Goal: Task Accomplishment & Management: Manage account settings

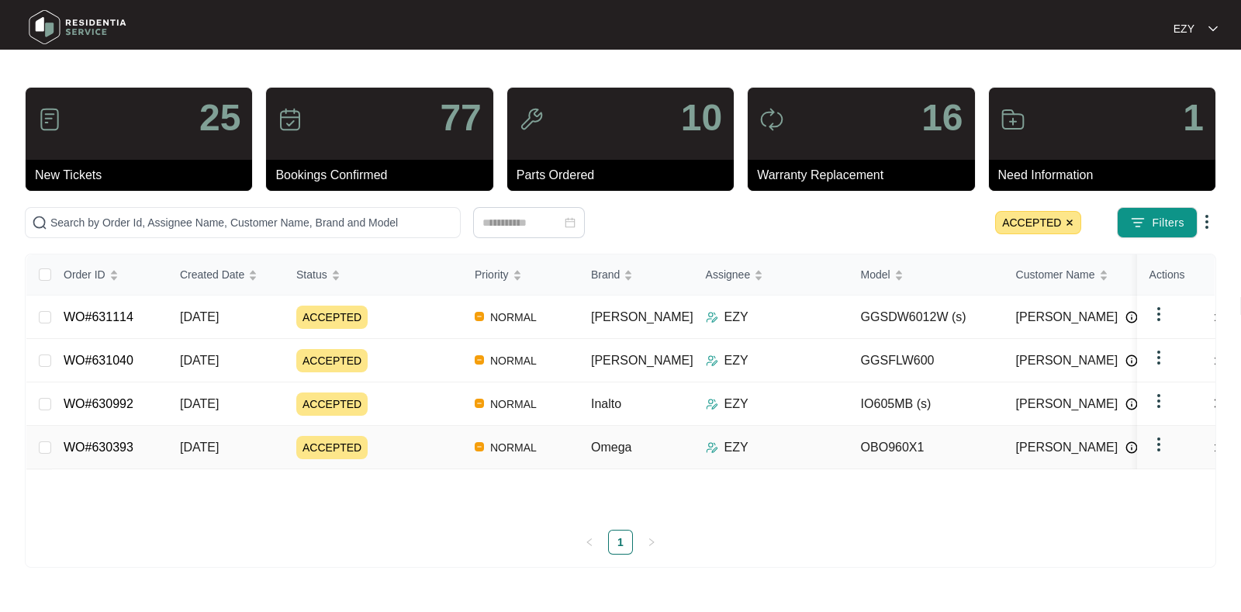
click at [451, 428] on td "ACCEPTED" at bounding box center [373, 447] width 178 height 43
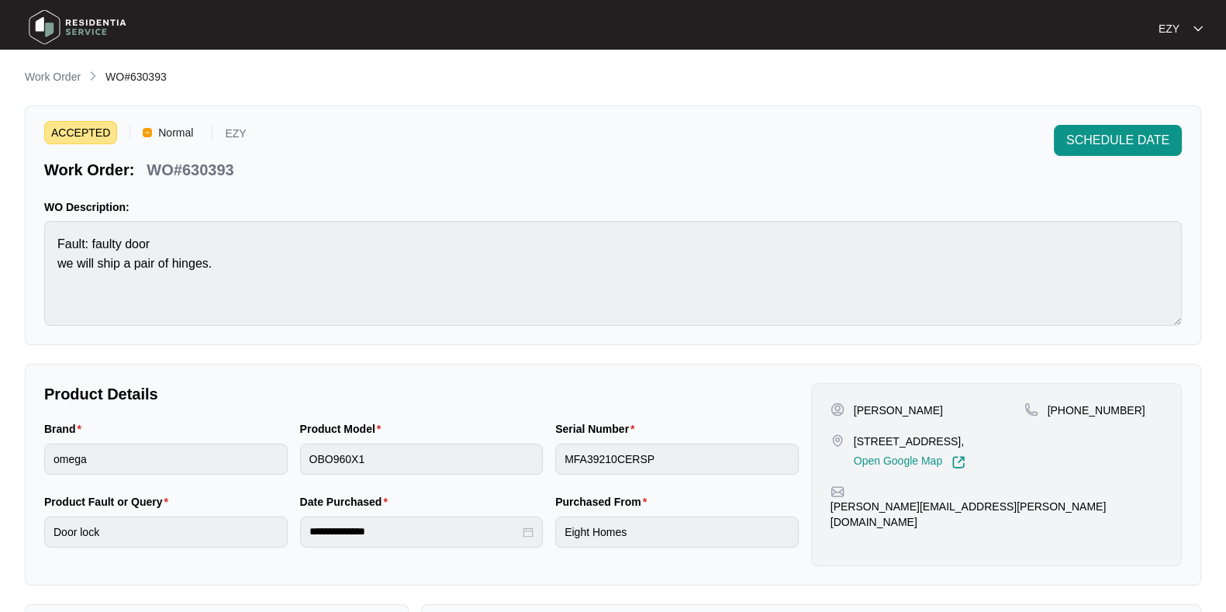
click at [221, 168] on p "WO#630393" at bounding box center [190, 170] width 87 height 22
copy p "630393"
click at [221, 168] on p "WO#630393" at bounding box center [190, 170] width 87 height 22
click at [1074, 132] on span "SCHEDULE DATE" at bounding box center [1117, 140] width 103 height 19
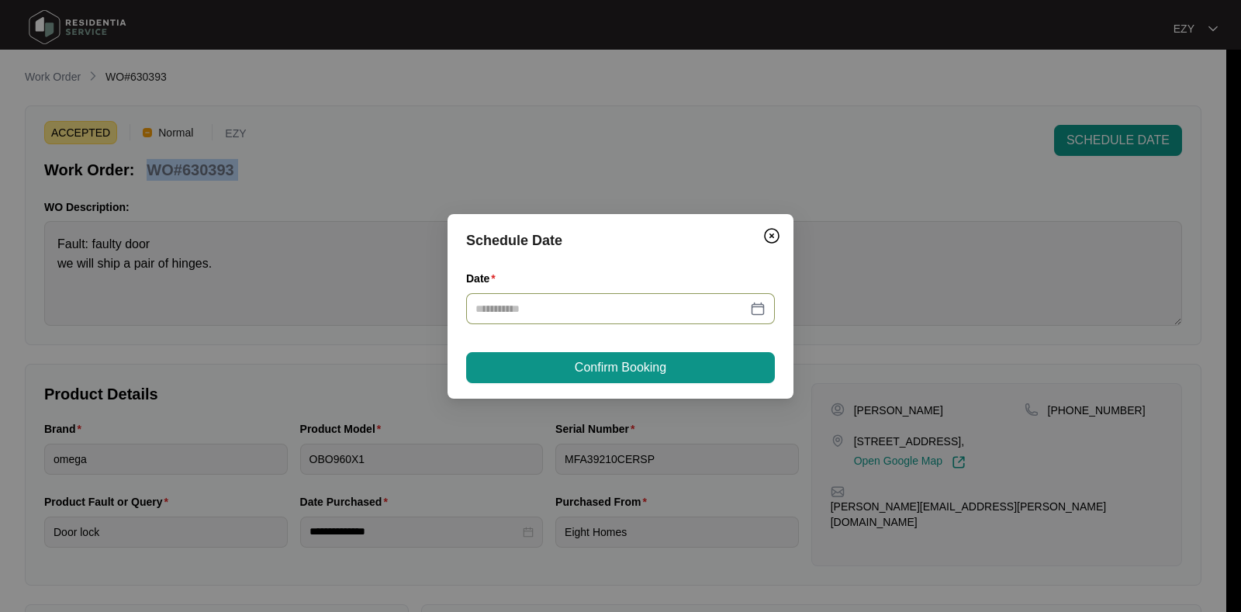
click at [549, 312] on input "Date" at bounding box center [610, 308] width 271 height 17
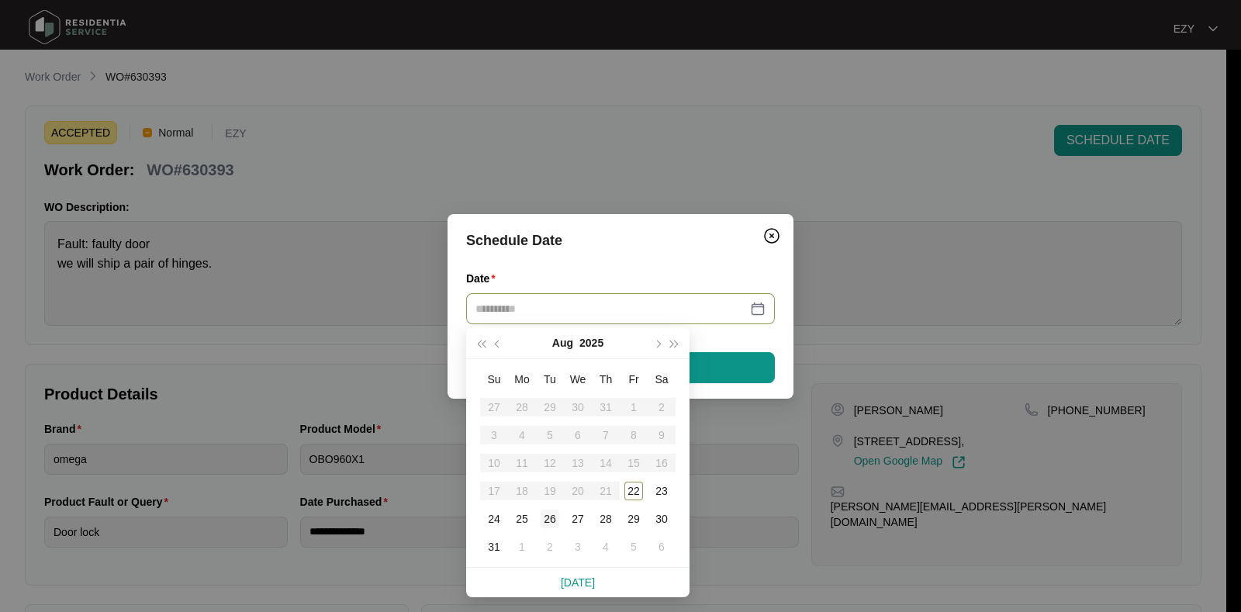
type input "**********"
click at [553, 513] on div "26" at bounding box center [549, 518] width 19 height 19
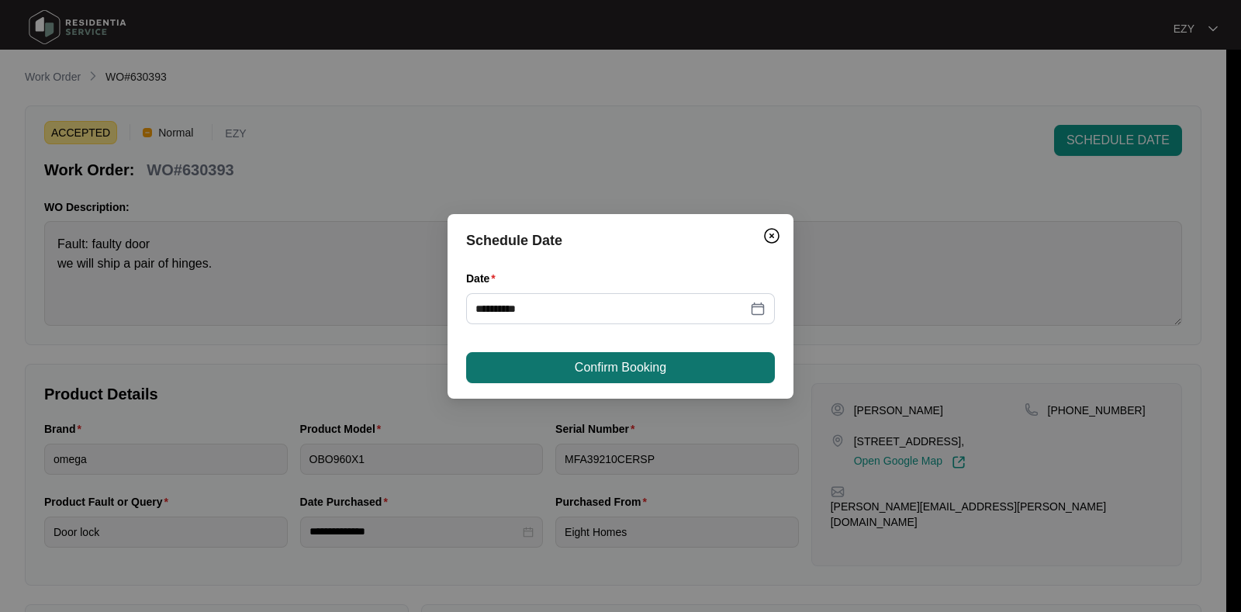
click at [634, 362] on span "Confirm Booking" at bounding box center [620, 367] width 91 height 19
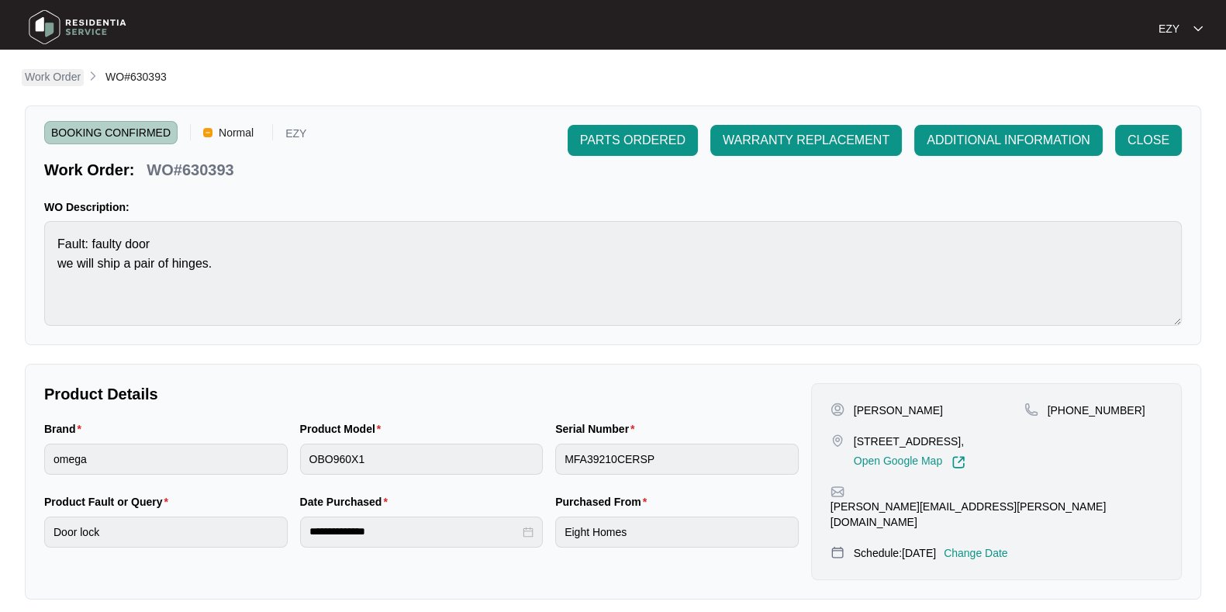
click at [69, 78] on p "Work Order" at bounding box center [53, 77] width 56 height 16
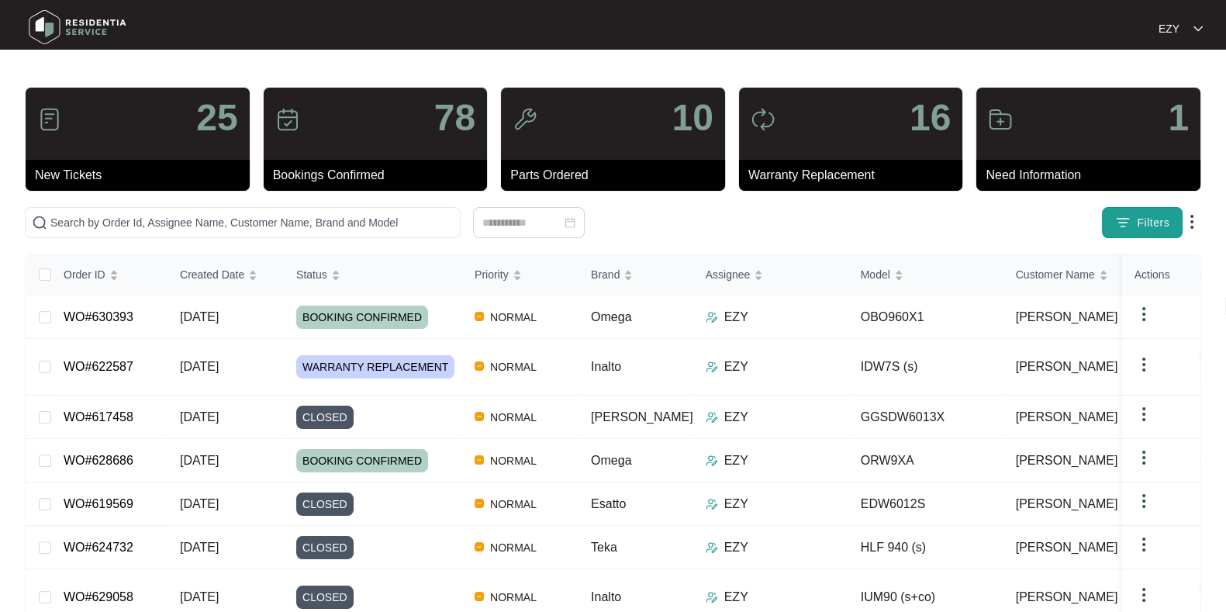
click at [1176, 223] on button "Filters" at bounding box center [1142, 222] width 81 height 31
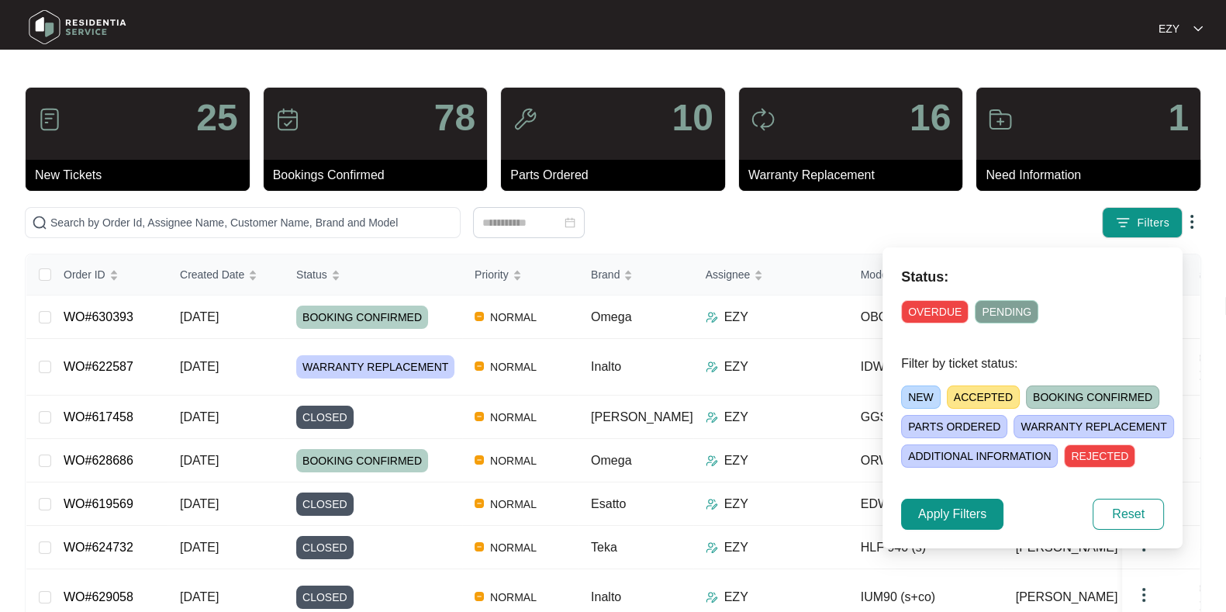
click at [987, 395] on span "ACCEPTED" at bounding box center [983, 396] width 73 height 23
click at [935, 519] on span "Apply Filters" at bounding box center [952, 514] width 68 height 19
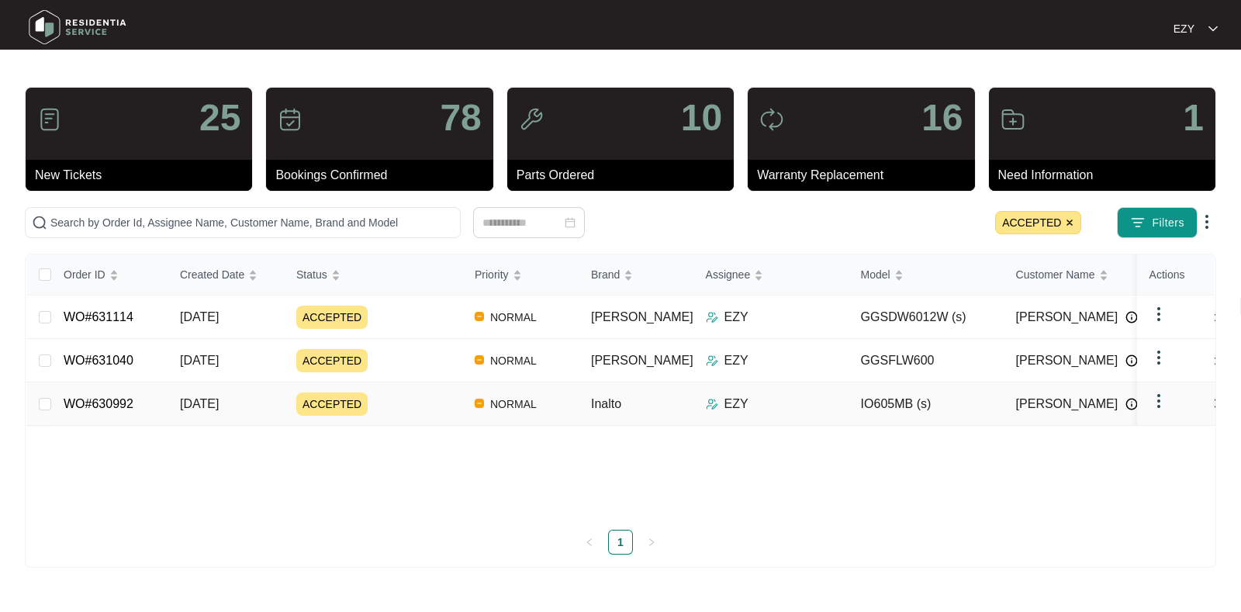
click at [414, 399] on div "ACCEPTED" at bounding box center [379, 403] width 166 height 23
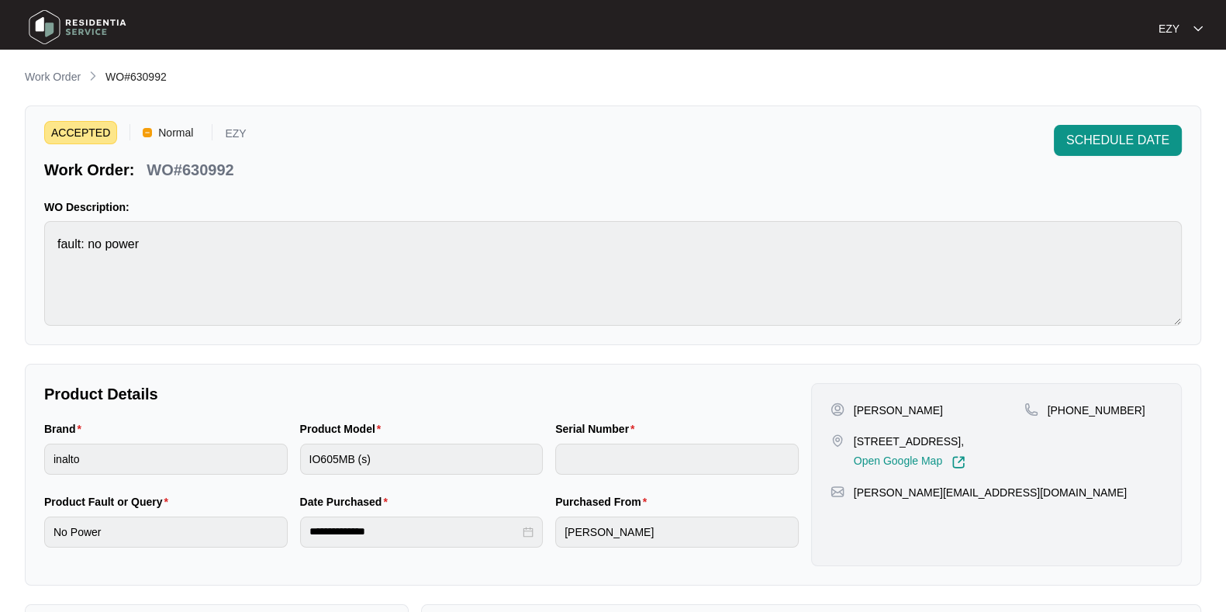
click at [223, 176] on p "WO#630992" at bounding box center [190, 170] width 87 height 22
copy p "630992"
click at [1125, 136] on span "SCHEDULE DATE" at bounding box center [1117, 140] width 103 height 19
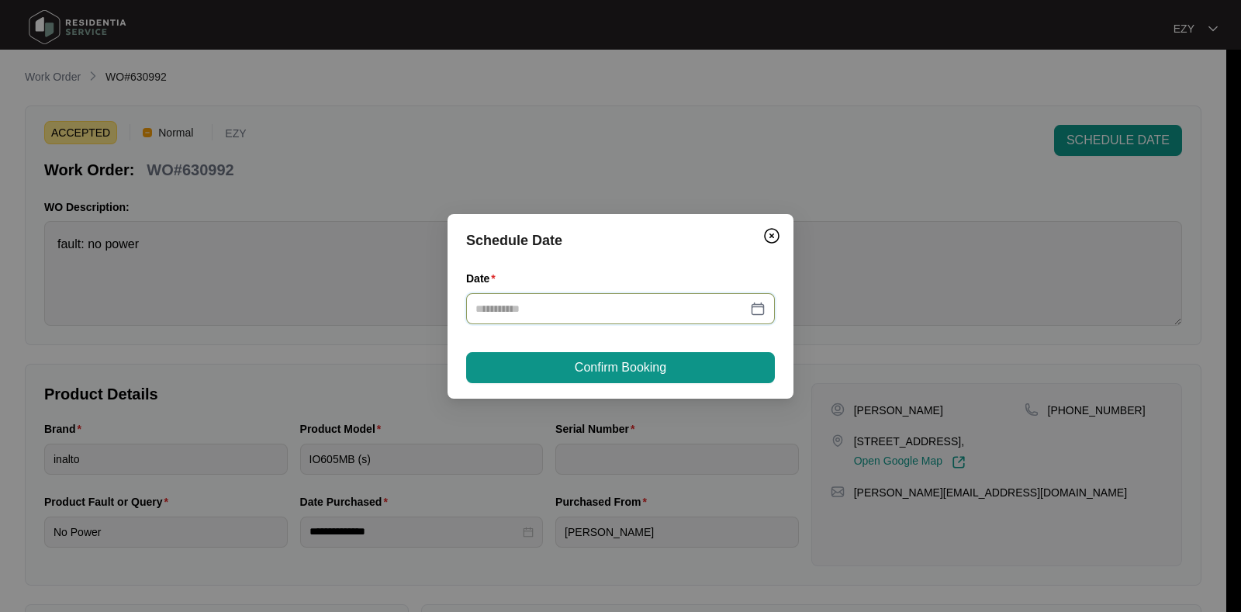
click at [580, 314] on input "Date" at bounding box center [610, 308] width 271 height 17
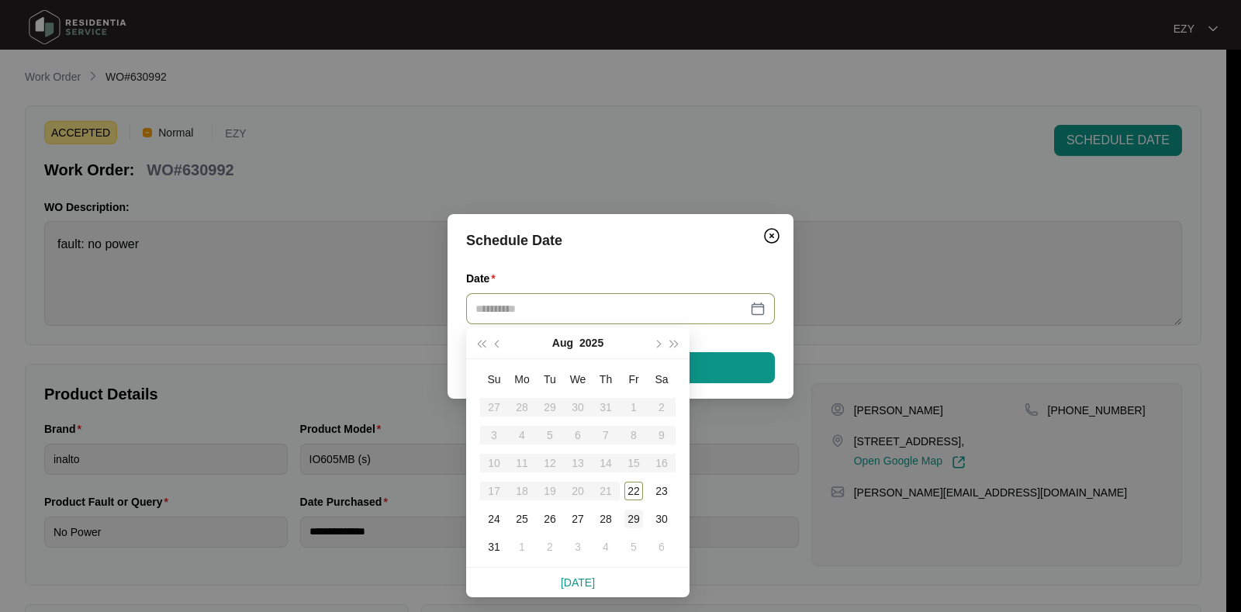
click at [635, 516] on div "29" at bounding box center [633, 518] width 19 height 19
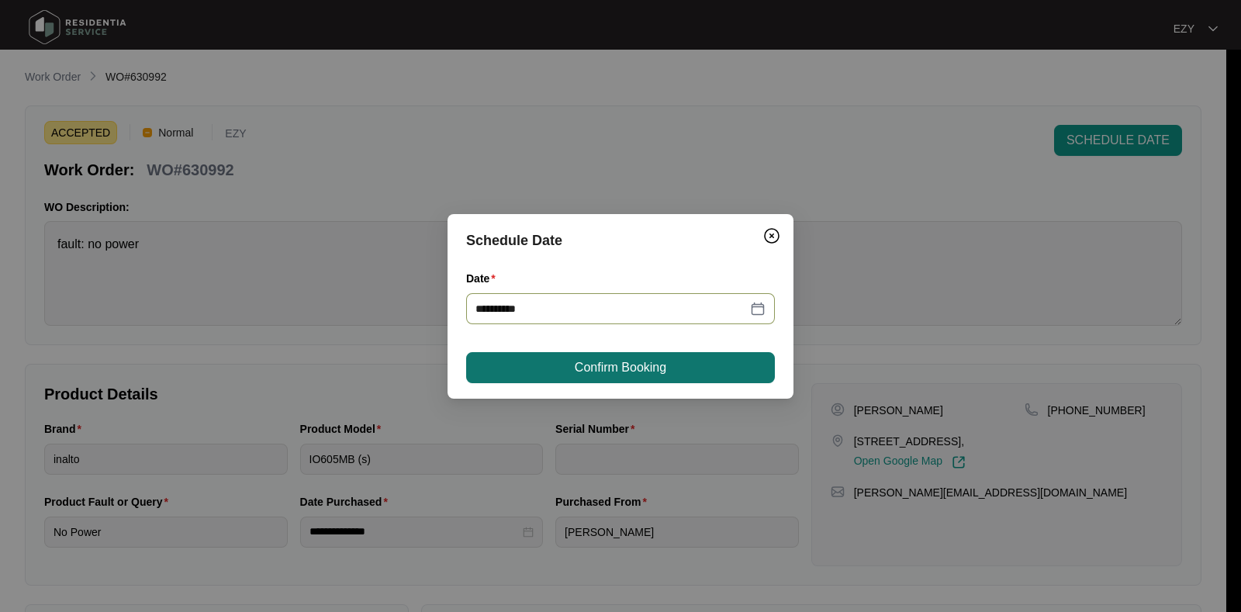
type input "**********"
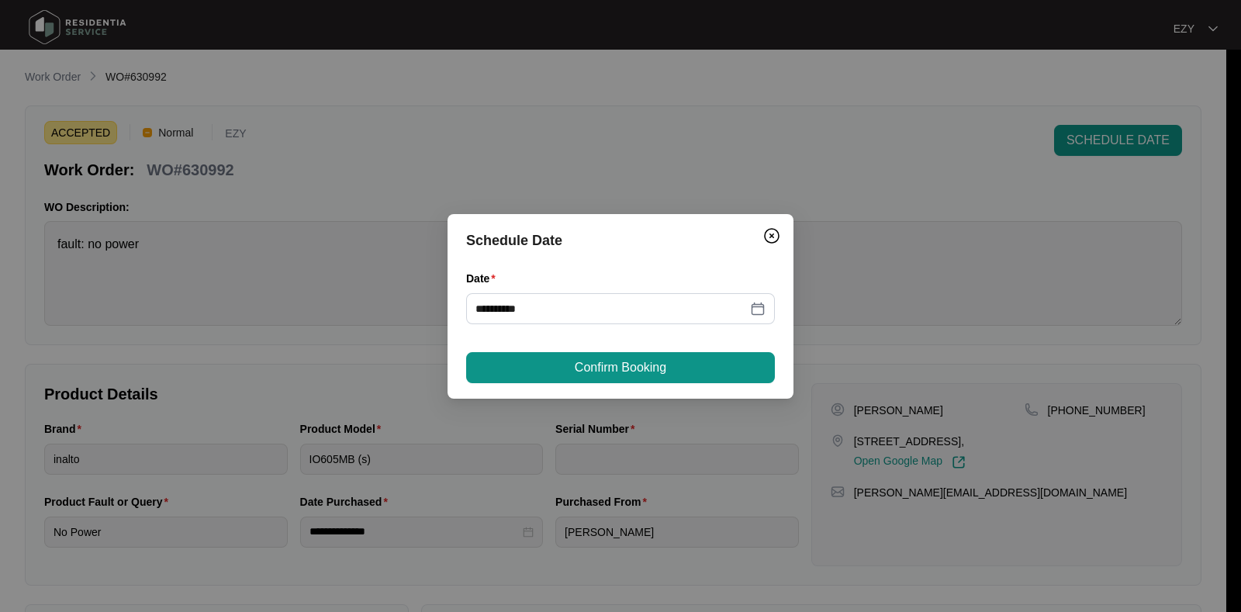
click at [616, 350] on div "**********" at bounding box center [620, 306] width 346 height 185
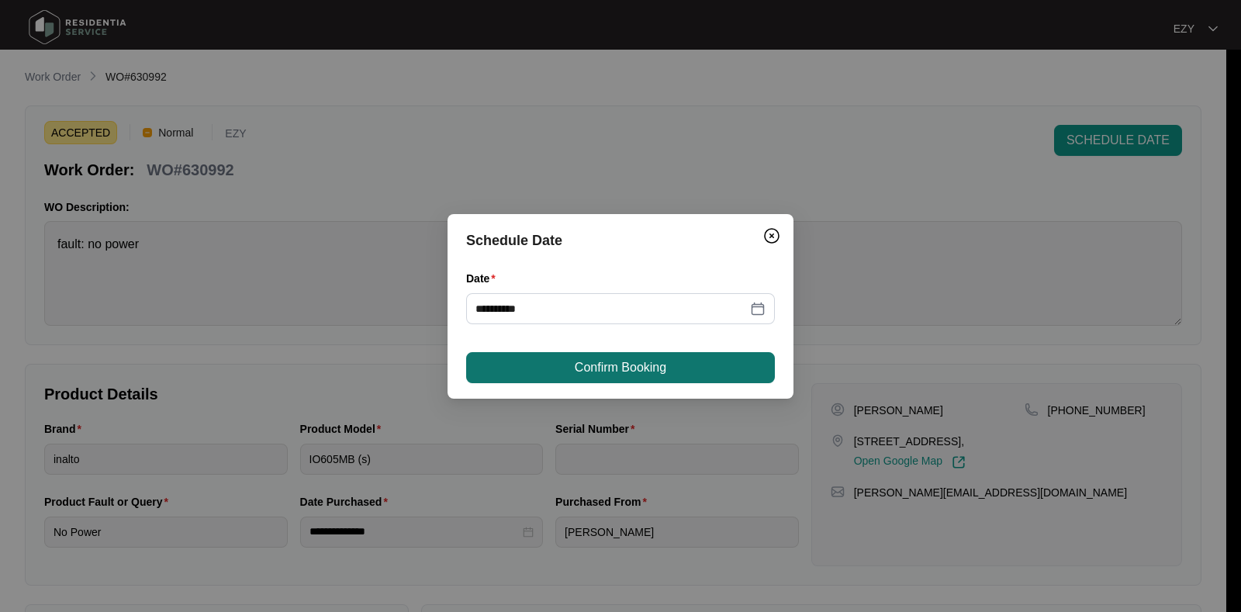
click at [620, 361] on span "Confirm Booking" at bounding box center [620, 367] width 91 height 19
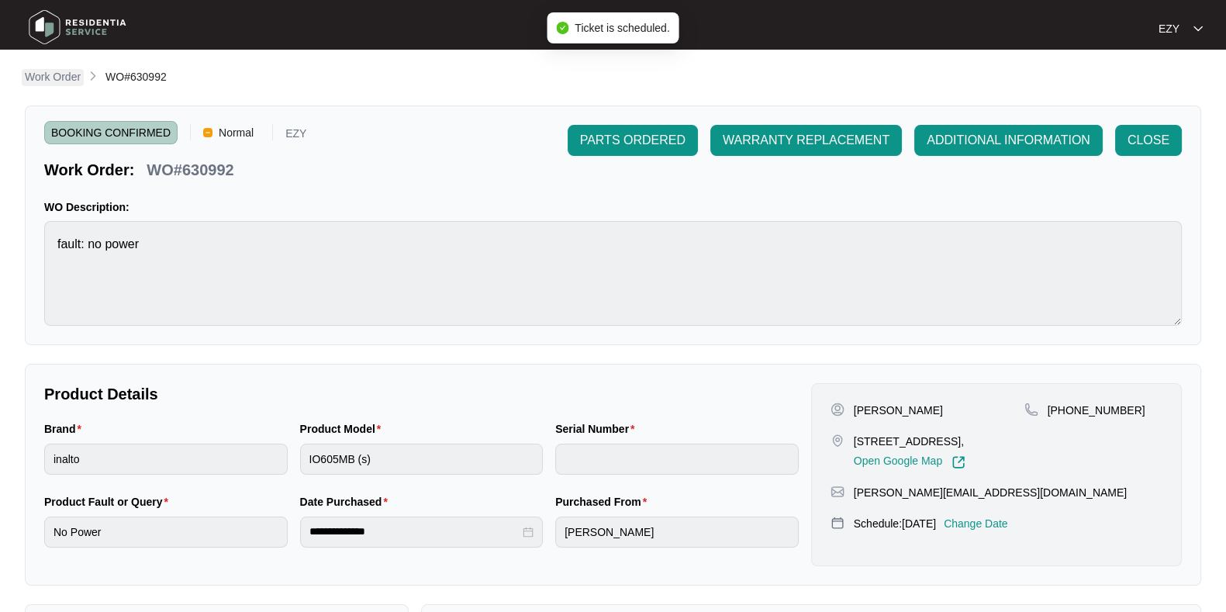
click at [54, 78] on p "Work Order" at bounding box center [53, 77] width 56 height 16
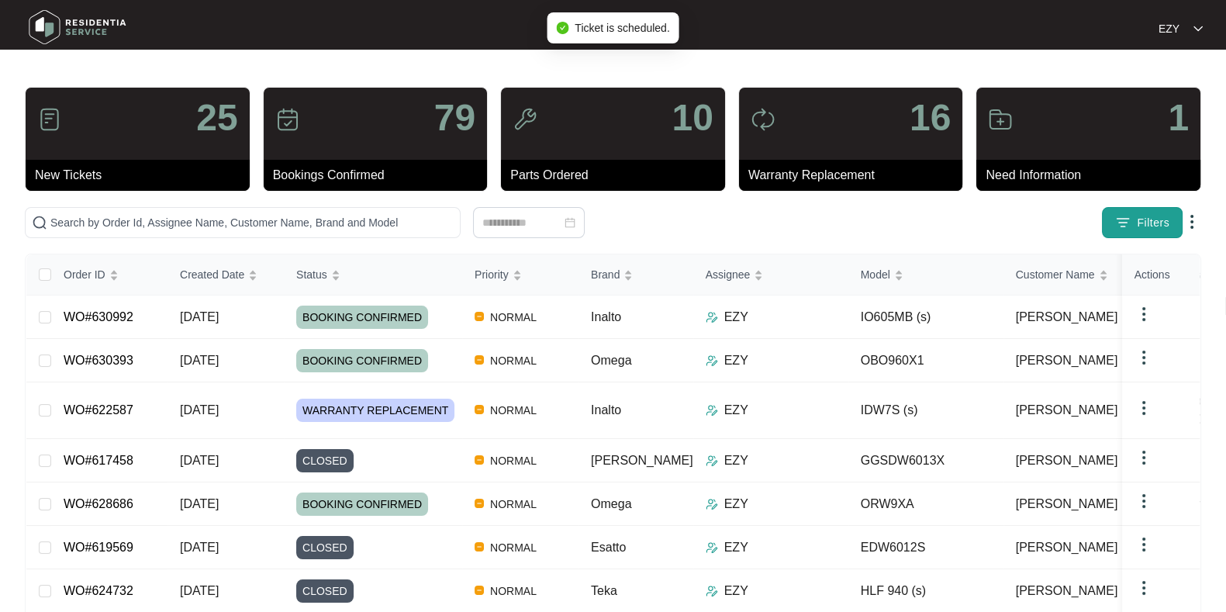
click at [1140, 219] on span "Filters" at bounding box center [1153, 223] width 33 height 16
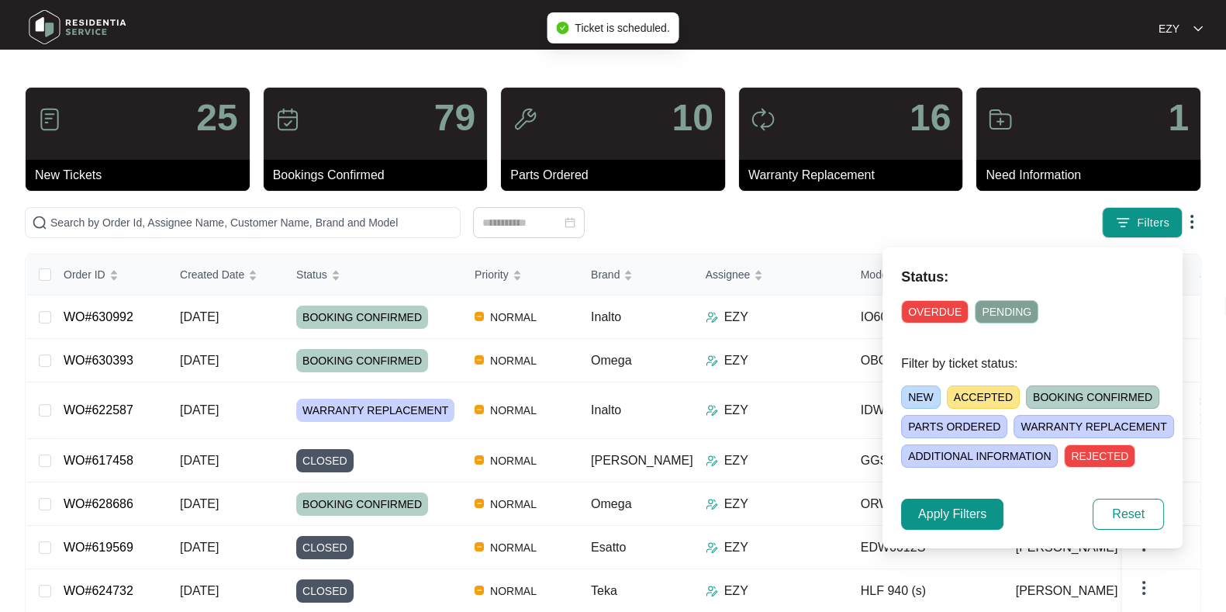
click at [982, 394] on span "ACCEPTED" at bounding box center [983, 396] width 73 height 23
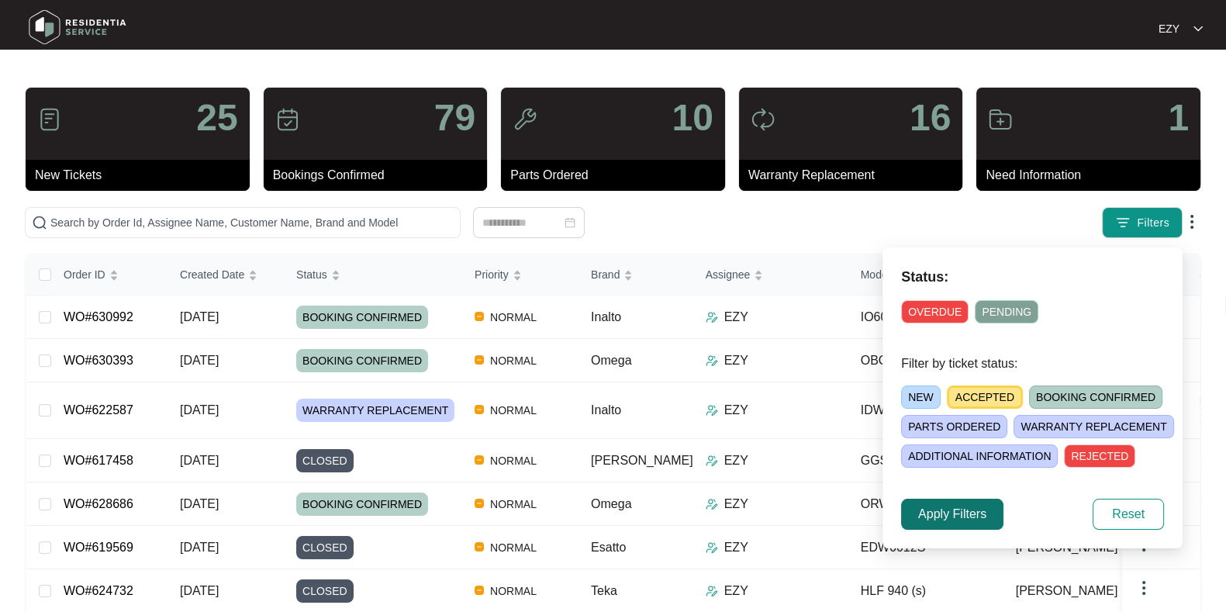
click at [965, 516] on span "Apply Filters" at bounding box center [952, 514] width 68 height 19
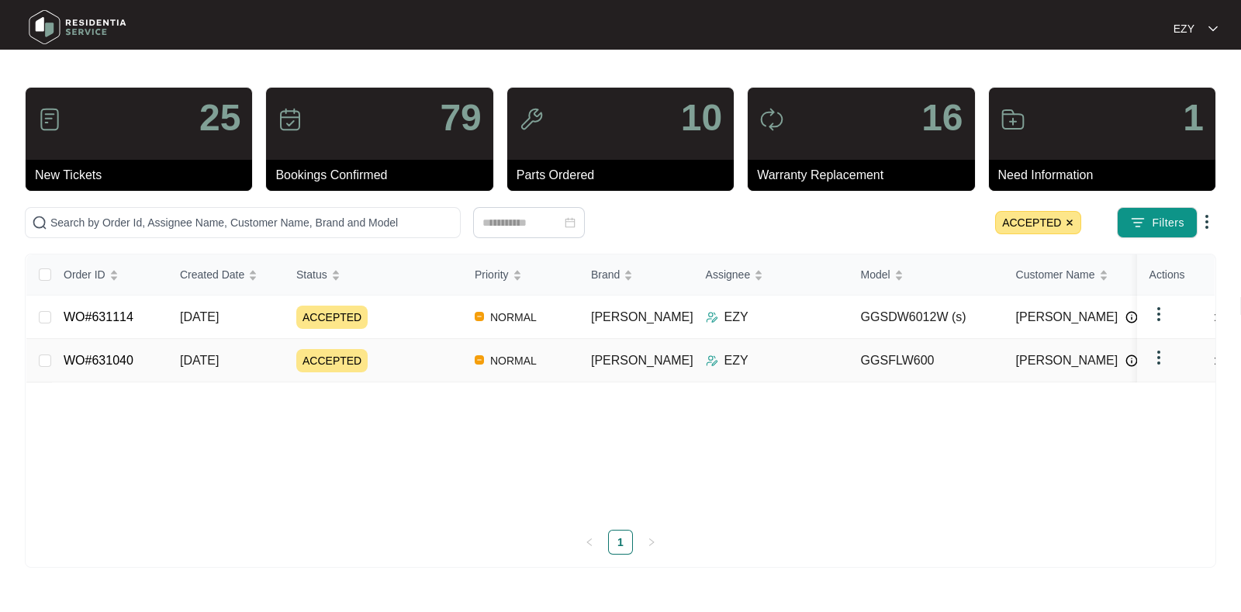
click at [422, 370] on div "ACCEPTED" at bounding box center [379, 360] width 166 height 23
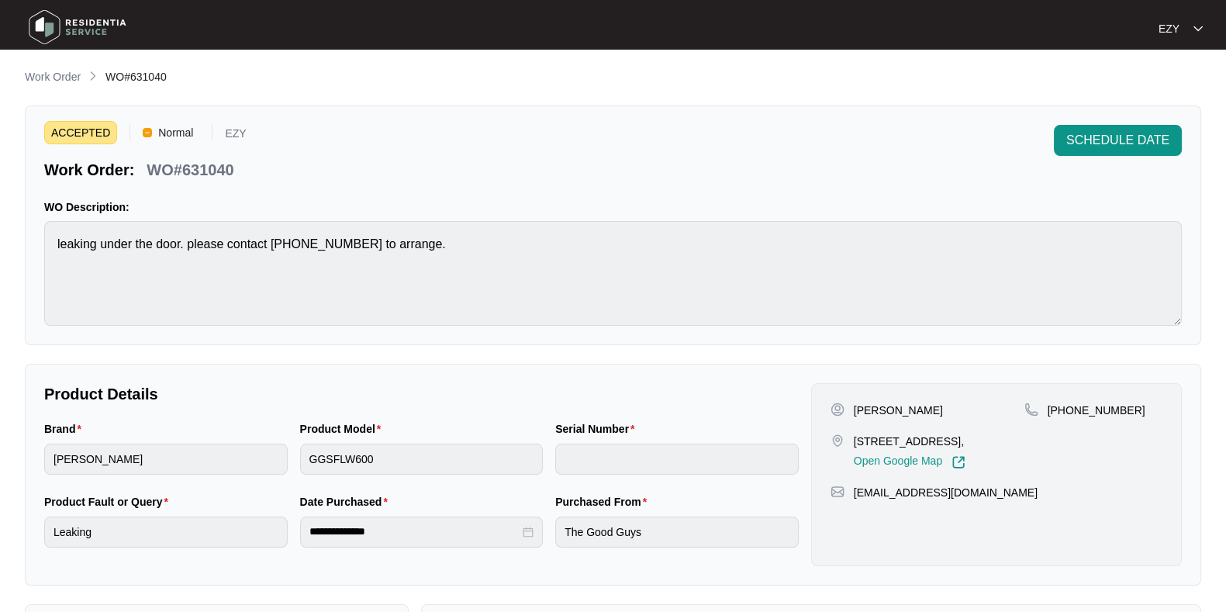
click at [204, 171] on p "WO#631040" at bounding box center [190, 170] width 87 height 22
click at [199, 169] on p "WO#631040" at bounding box center [190, 170] width 87 height 22
copy p "631040"
click at [1096, 141] on span "SCHEDULE DATE" at bounding box center [1117, 140] width 103 height 19
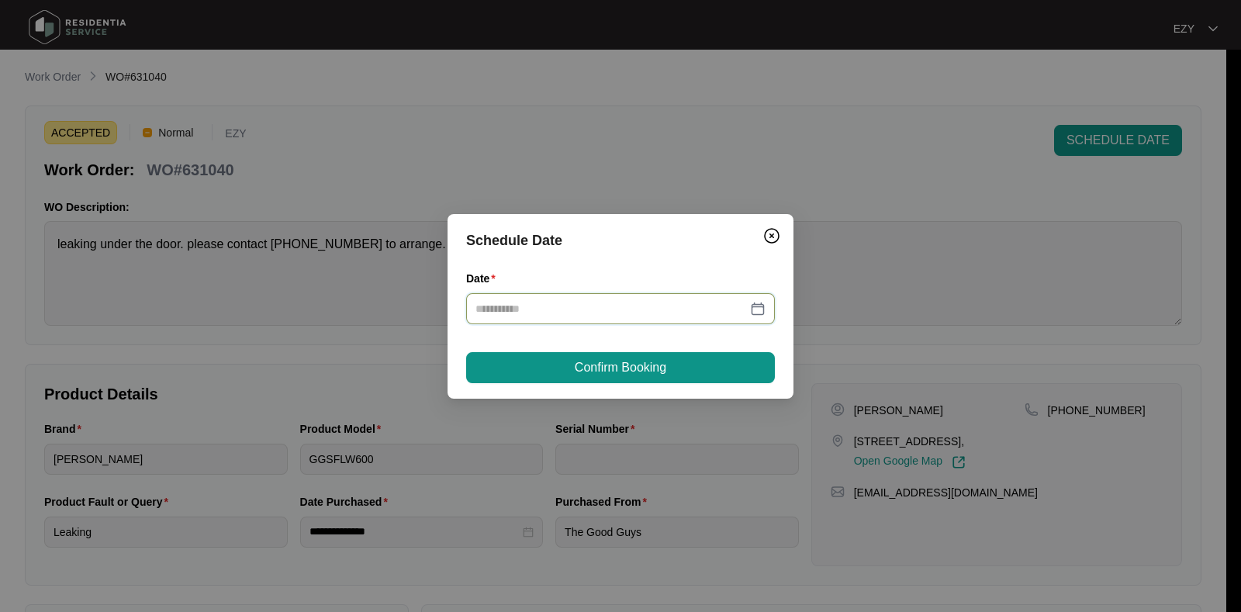
click at [589, 304] on input "Date" at bounding box center [610, 308] width 271 height 17
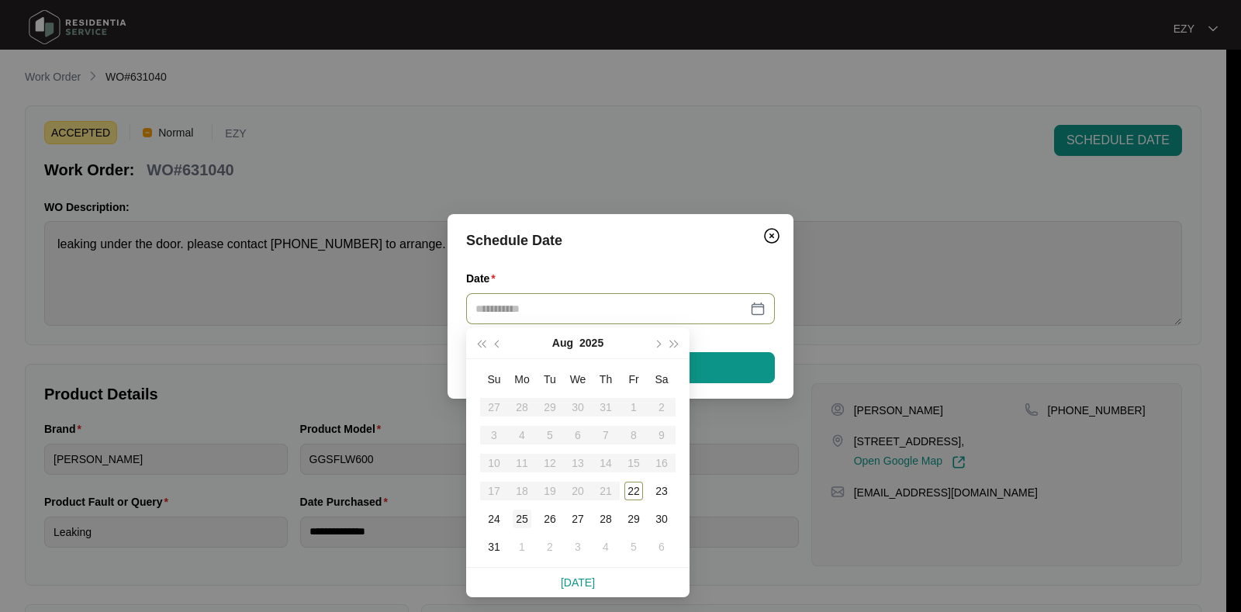
type input "**********"
click at [527, 516] on div "25" at bounding box center [522, 518] width 19 height 19
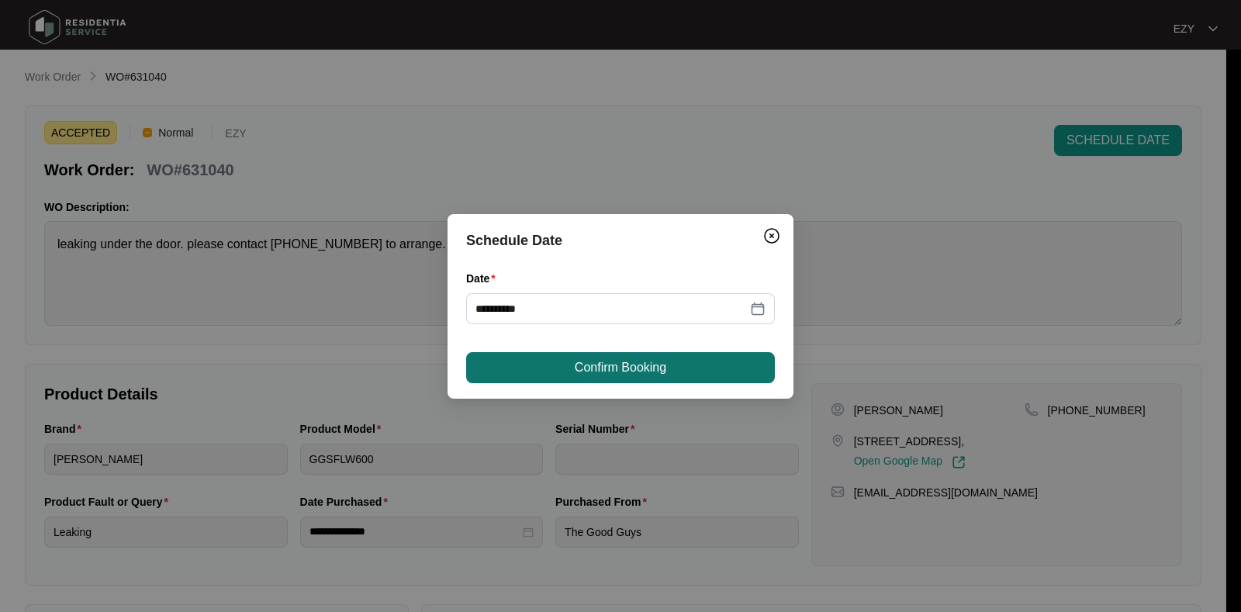
click at [609, 366] on span "Confirm Booking" at bounding box center [620, 367] width 91 height 19
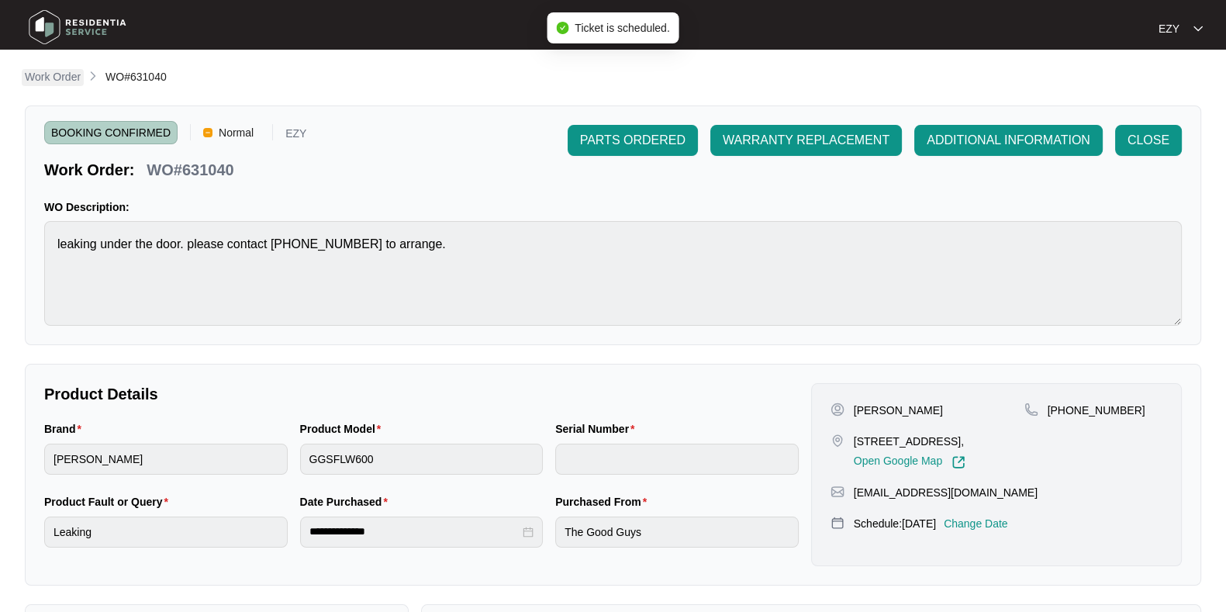
click at [55, 73] on p "Work Order" at bounding box center [53, 77] width 56 height 16
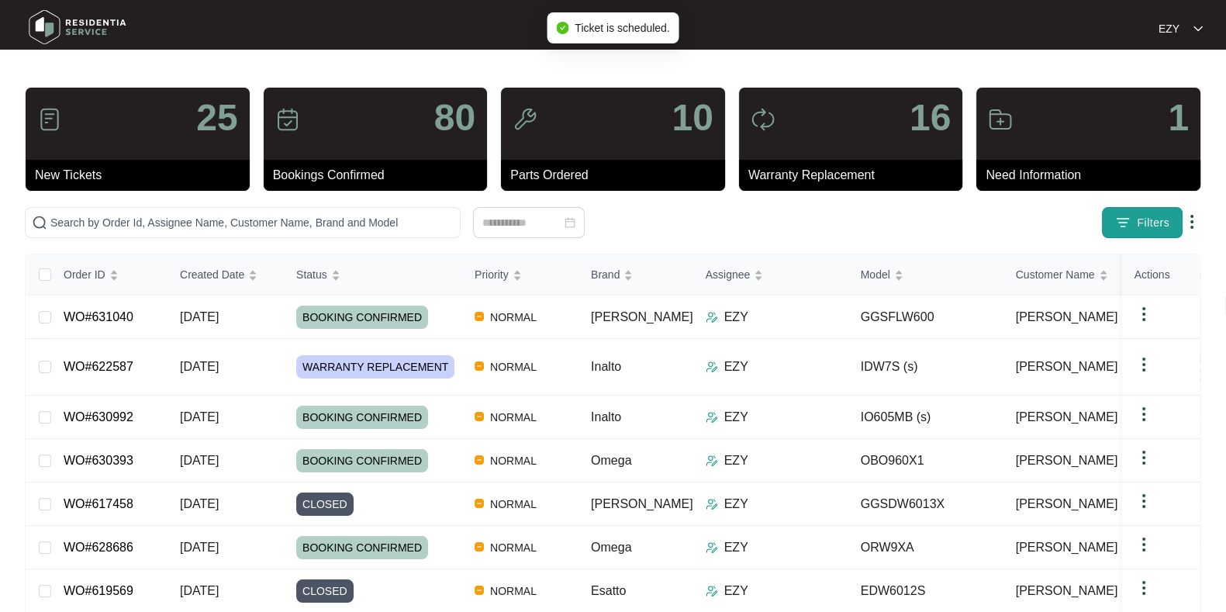
click at [1124, 228] on img "button" at bounding box center [1123, 223] width 16 height 16
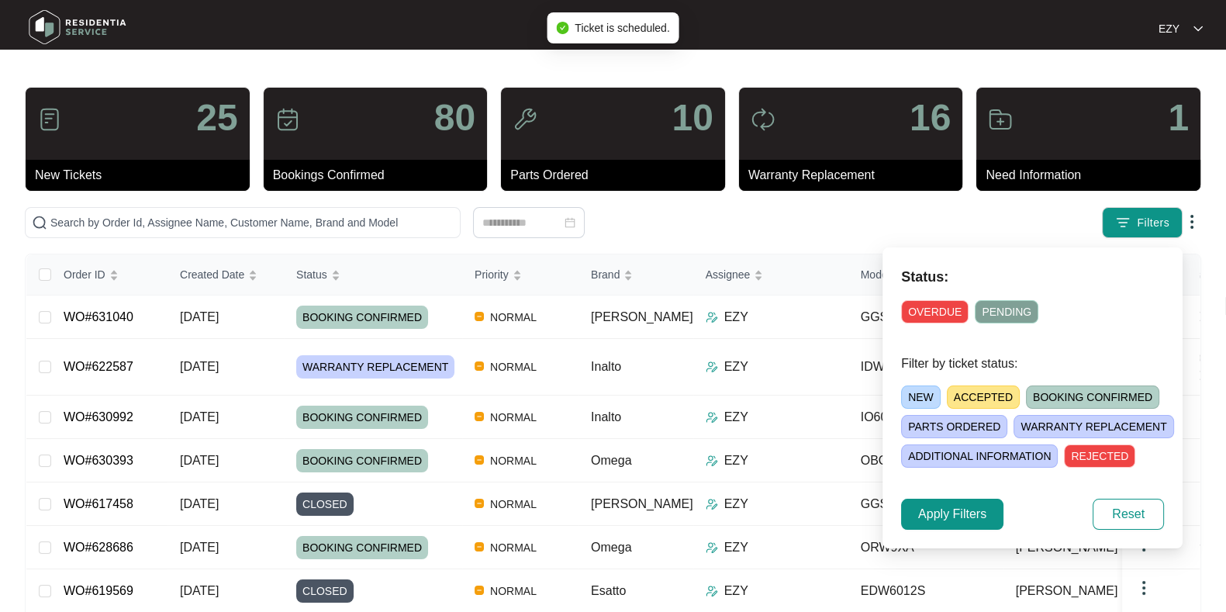
click at [986, 395] on span "ACCEPTED" at bounding box center [983, 396] width 73 height 23
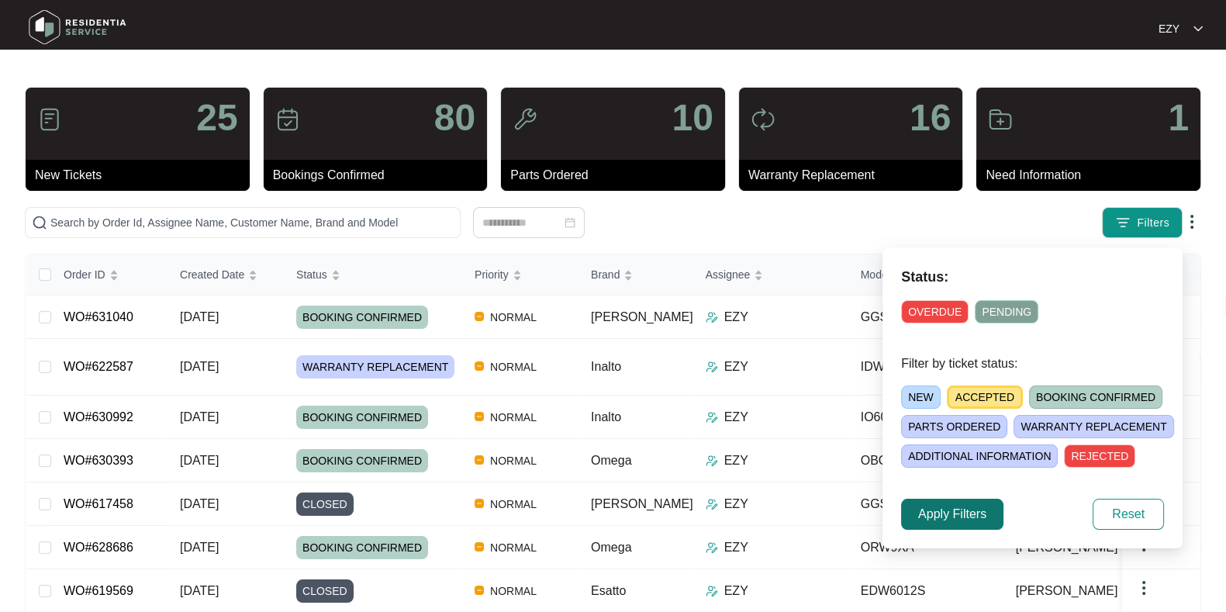
click at [930, 512] on span "Apply Filters" at bounding box center [952, 514] width 68 height 19
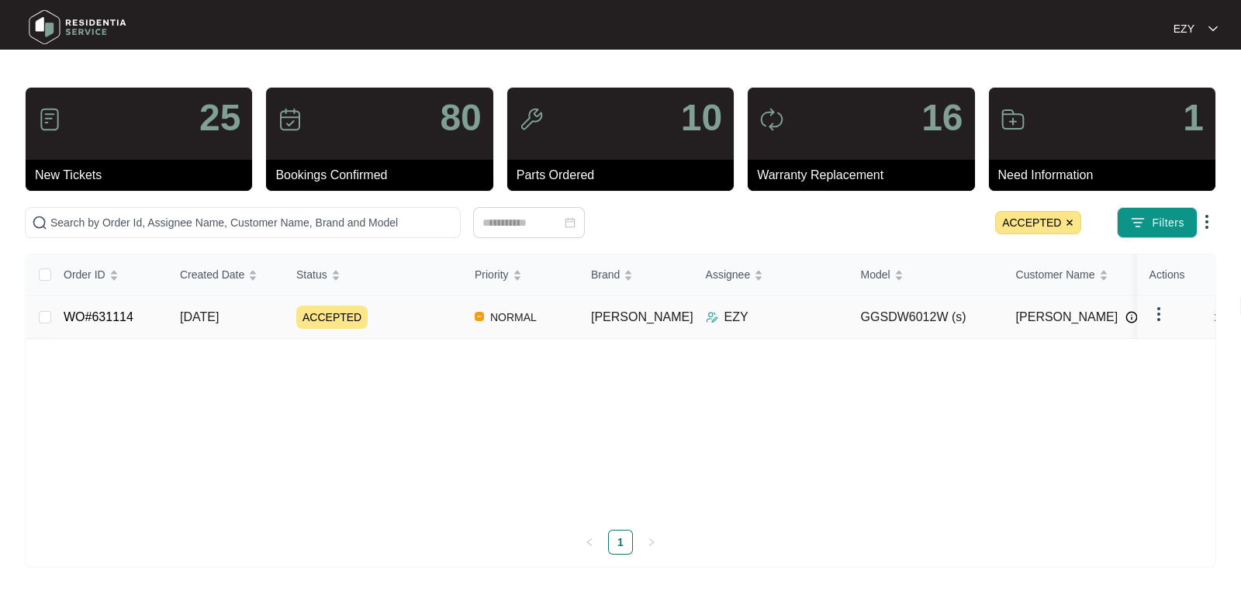
click at [432, 309] on div "ACCEPTED" at bounding box center [379, 317] width 166 height 23
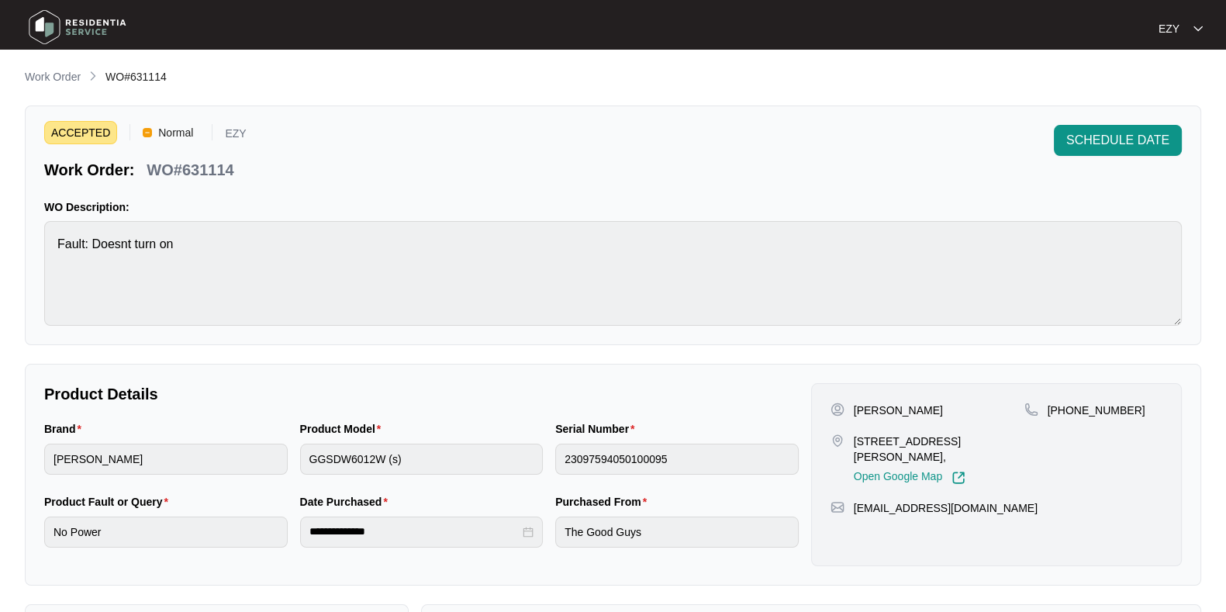
click at [216, 171] on p "WO#631114" at bounding box center [190, 170] width 87 height 22
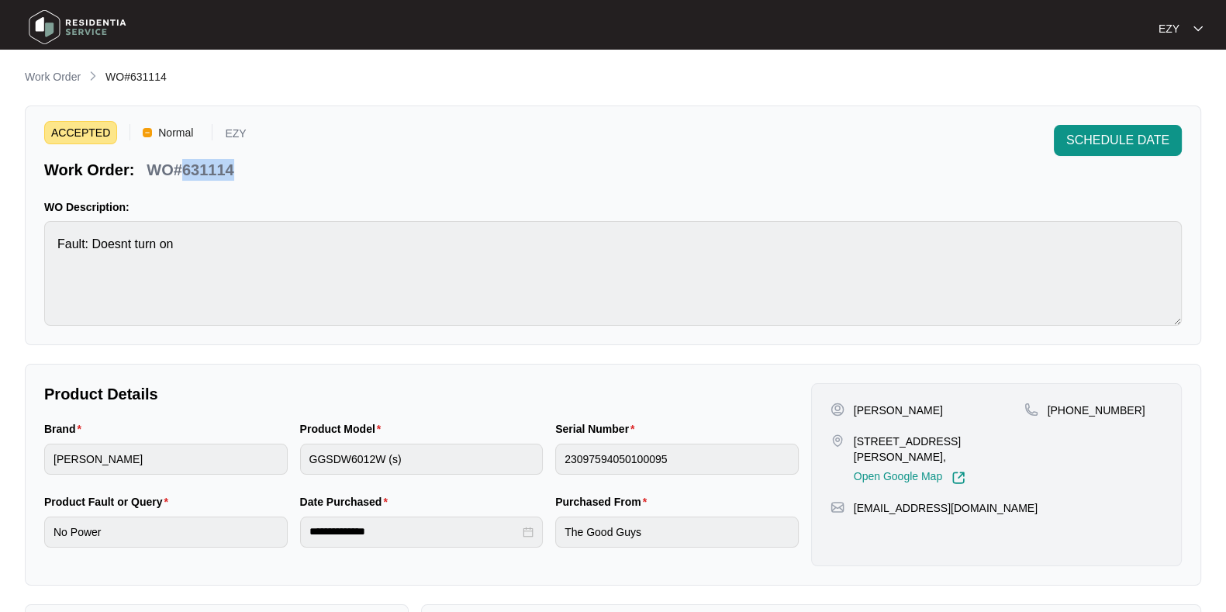
click at [216, 171] on p "WO#631114" at bounding box center [190, 170] width 87 height 22
click at [1127, 139] on span "SCHEDULE DATE" at bounding box center [1117, 140] width 103 height 19
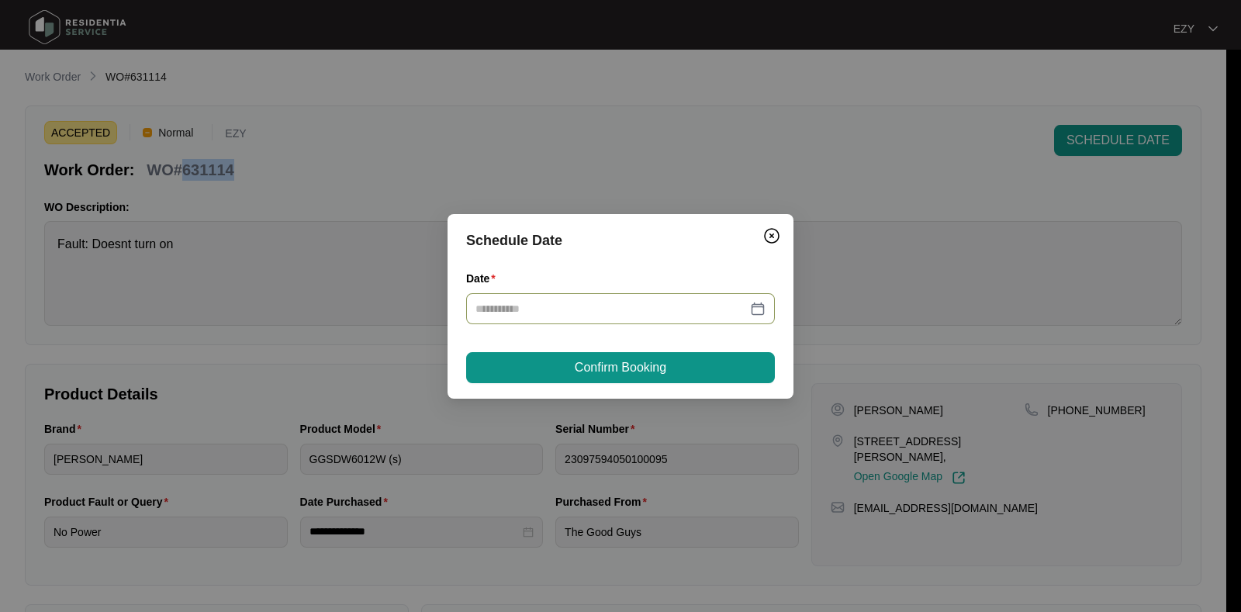
click at [562, 310] on input "Date" at bounding box center [610, 308] width 271 height 17
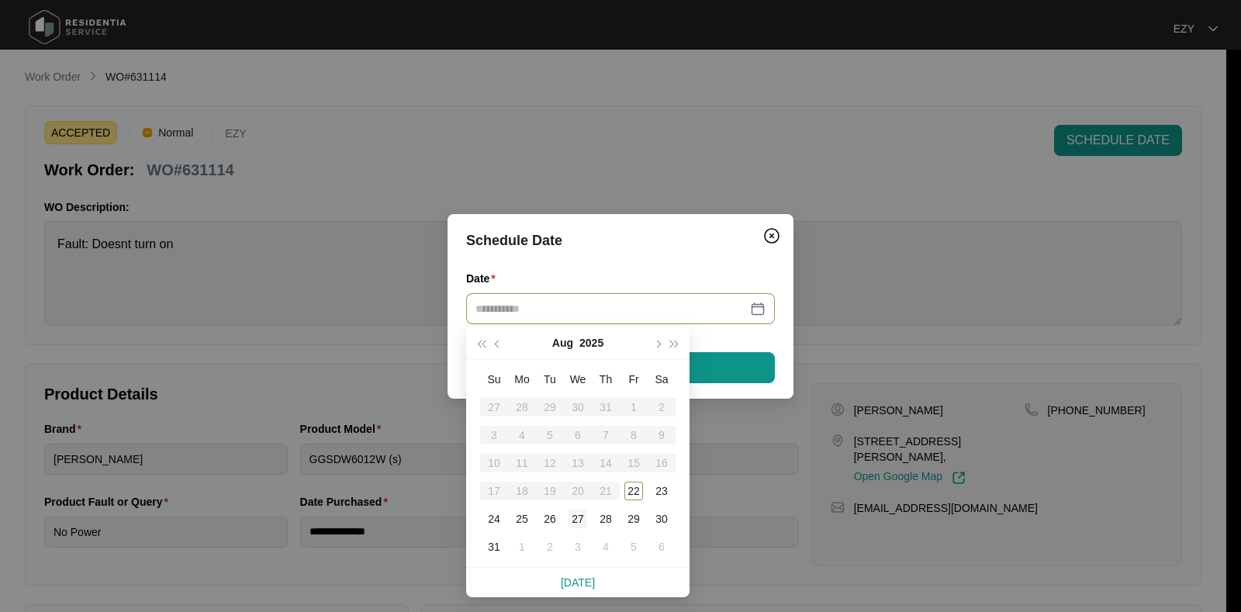
type input "**********"
click at [574, 517] on div "27" at bounding box center [577, 518] width 19 height 19
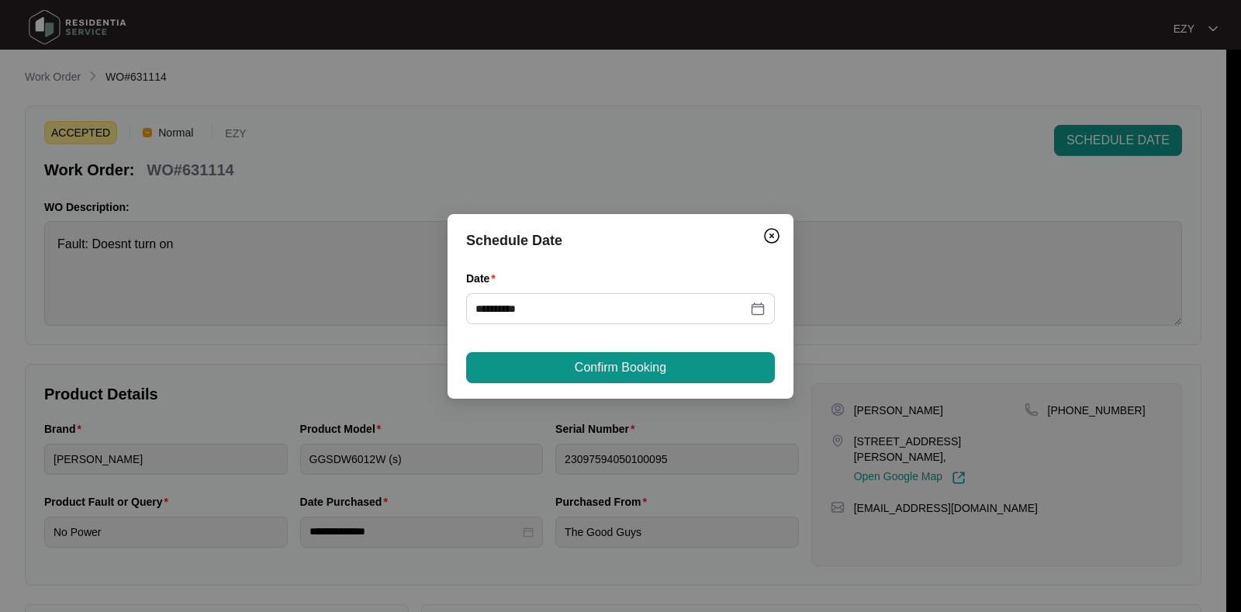
click at [604, 382] on div "**********" at bounding box center [620, 306] width 346 height 185
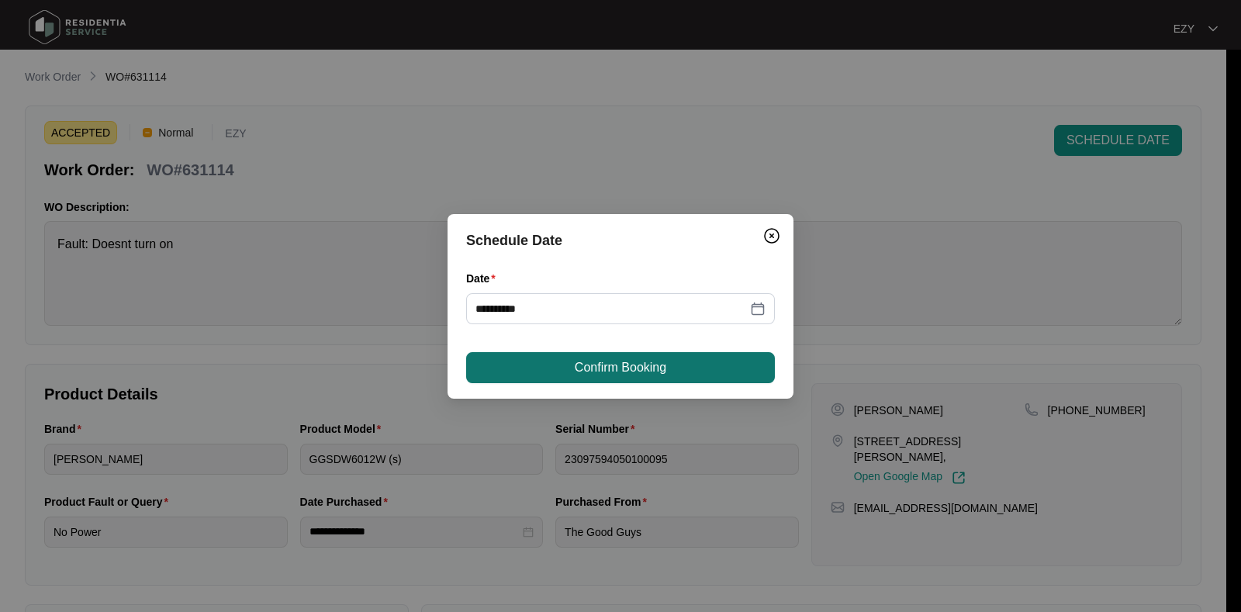
click at [598, 365] on span "Confirm Booking" at bounding box center [620, 367] width 91 height 19
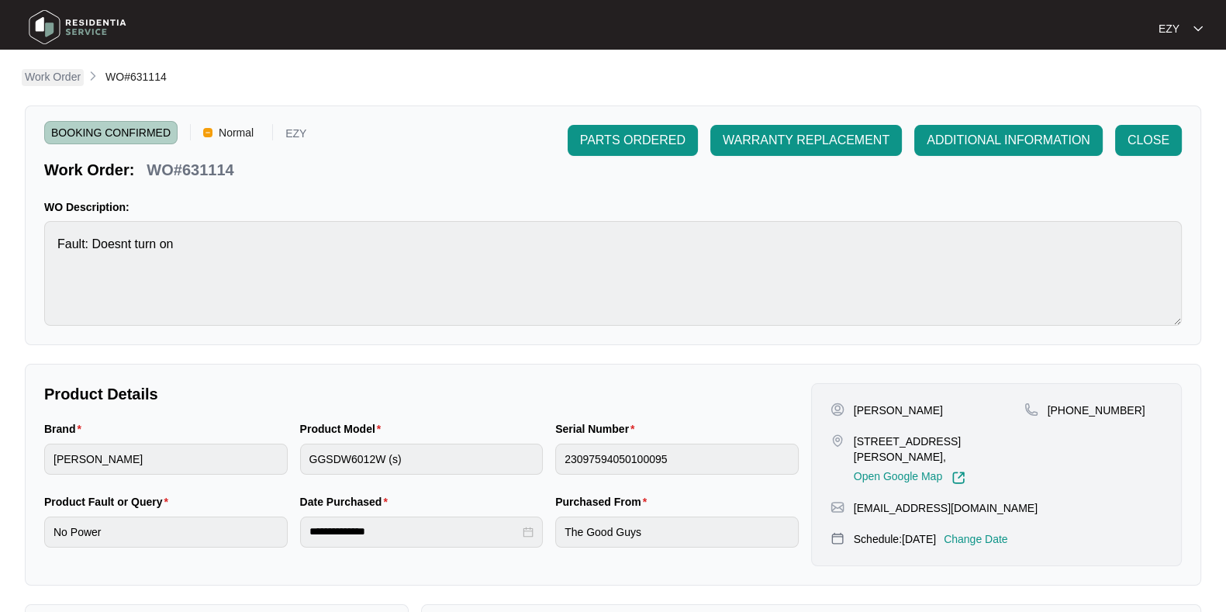
click at [55, 71] on p "Work Order" at bounding box center [53, 77] width 56 height 16
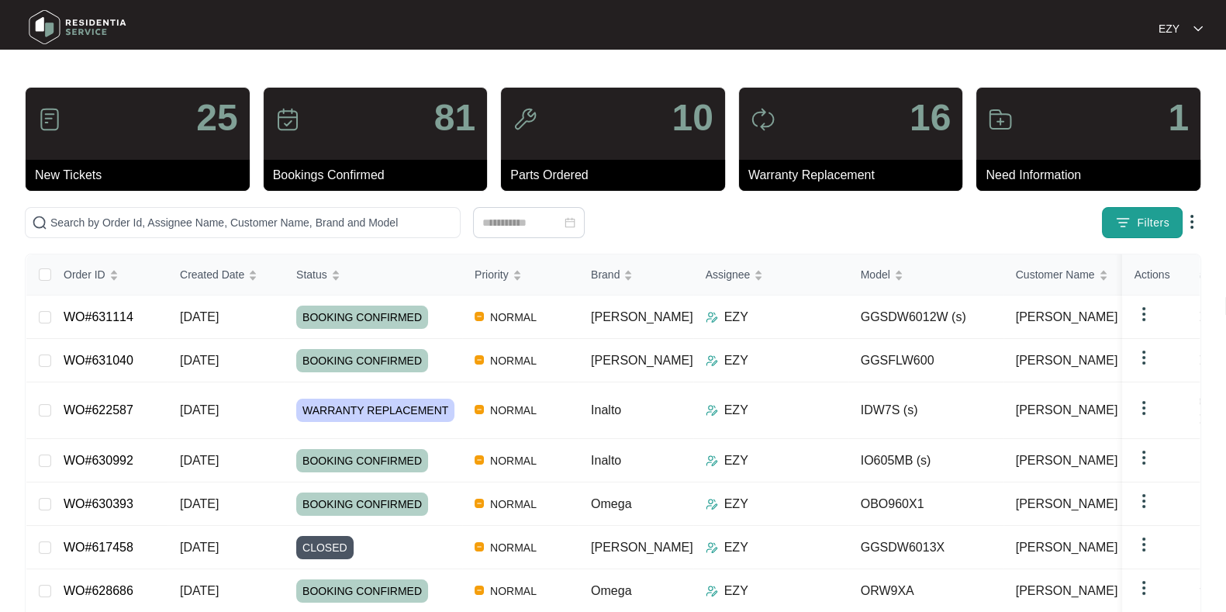
click at [1132, 226] on button "Filters" at bounding box center [1142, 222] width 81 height 31
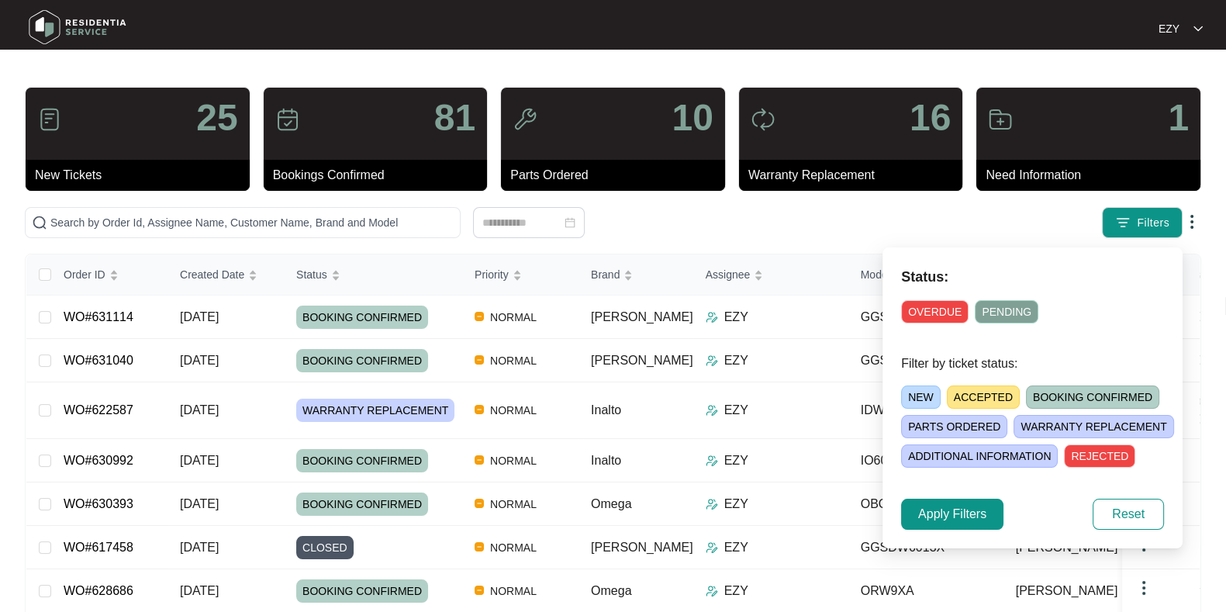
click at [917, 388] on span "NEW" at bounding box center [921, 396] width 40 height 23
click at [937, 509] on span "Apply Filters" at bounding box center [952, 514] width 68 height 19
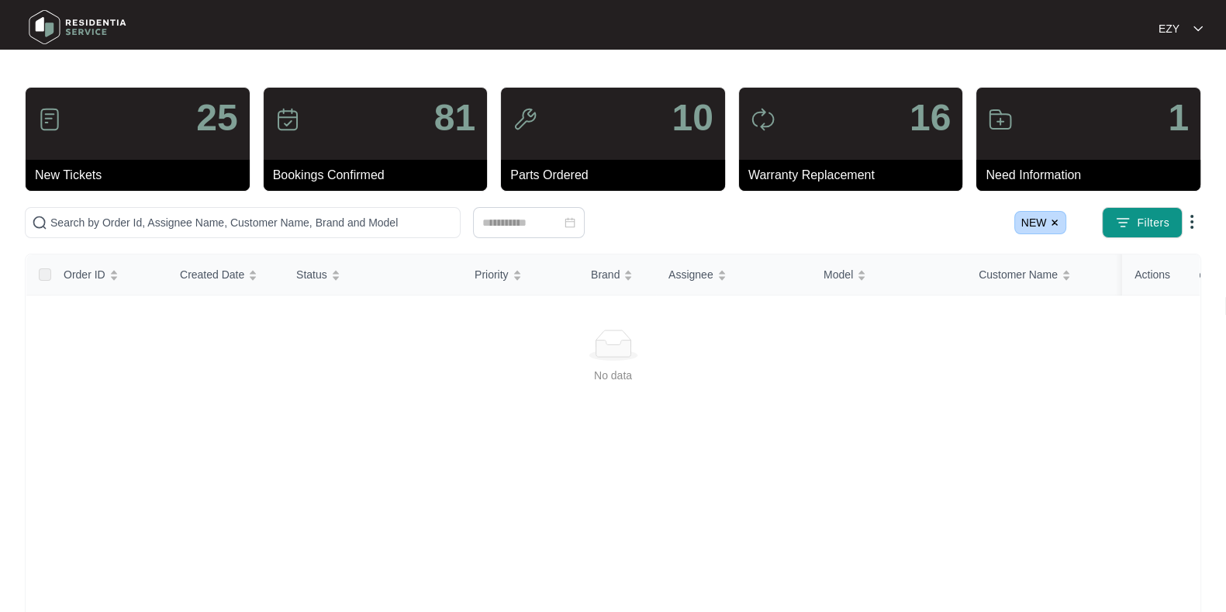
click at [1047, 216] on span "NEW" at bounding box center [1040, 222] width 53 height 23
click at [1058, 219] on img at bounding box center [1054, 222] width 9 height 9
